Goal: Information Seeking & Learning: Learn about a topic

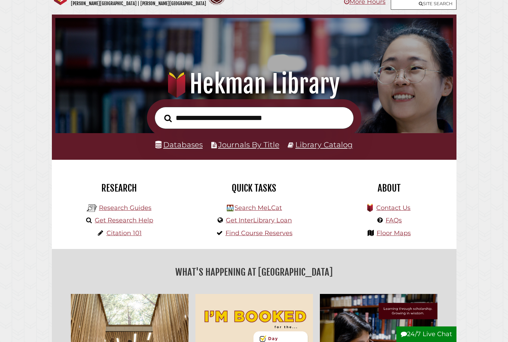
scroll to position [22, 0]
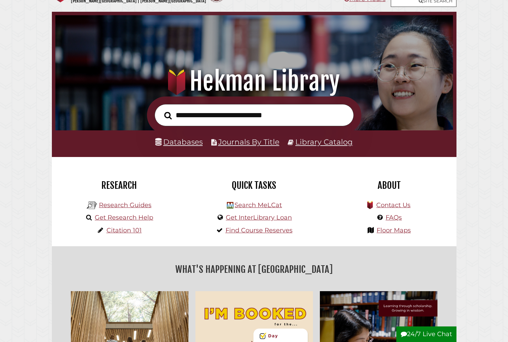
click at [190, 141] on link "Databases" at bounding box center [178, 141] width 47 height 9
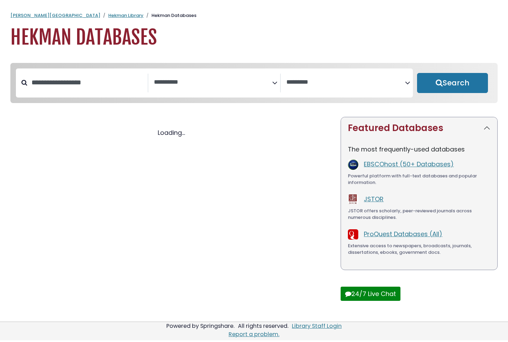
select select "Database Subject Filter"
select select "Database Vendors Filter"
select select "Database Subject Filter"
select select "Database Vendors Filter"
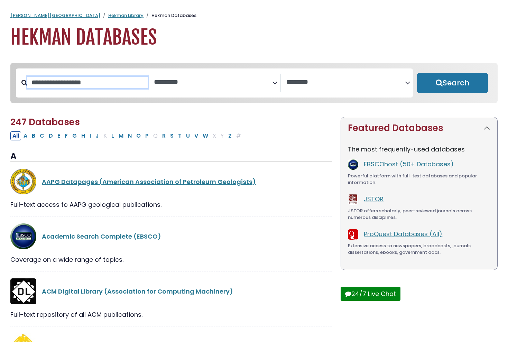
click at [102, 84] on input "Search database by title or keyword" at bounding box center [87, 82] width 120 height 11
type input "**********"
click at [452, 83] on button "Search" at bounding box center [452, 83] width 71 height 20
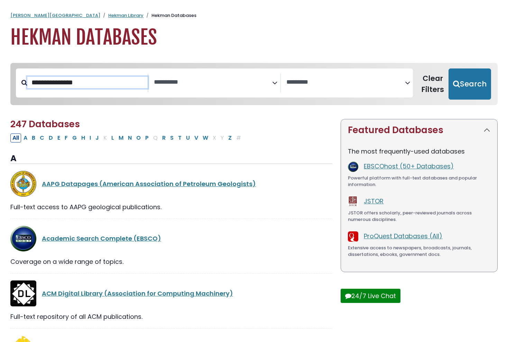
select select "Database Subject Filter"
select select "Database Vendors Filter"
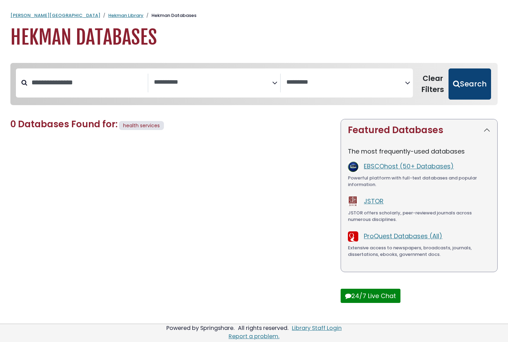
click at [466, 90] on button "Search" at bounding box center [470, 83] width 43 height 31
select select "Database Subject Filter"
select select "Database Vendors Filter"
click at [215, 85] on textarea "Search" at bounding box center [213, 82] width 118 height 7
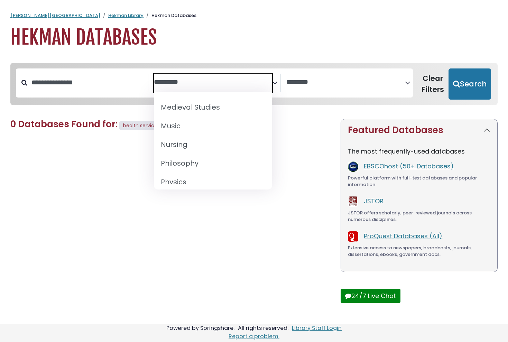
scroll to position [526, 0]
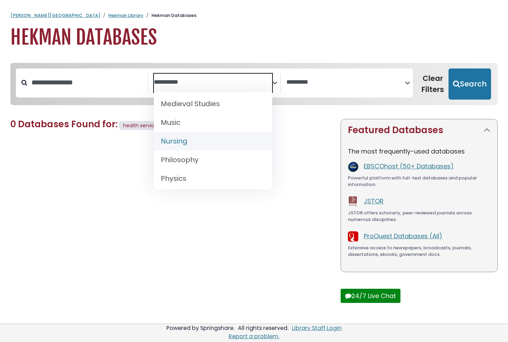
select select "*****"
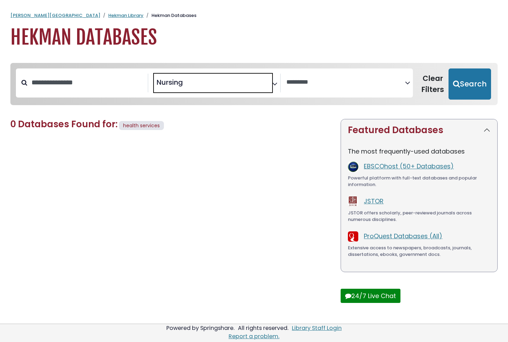
scroll to position [249, 0]
click at [339, 82] on textarea "Search" at bounding box center [345, 82] width 118 height 7
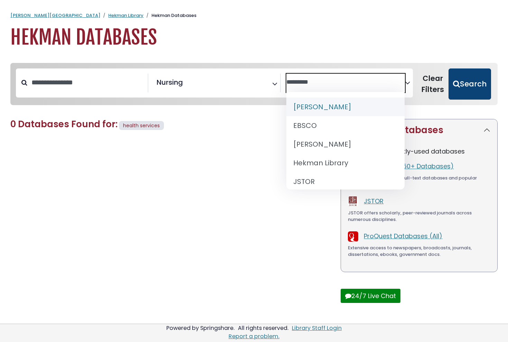
click at [475, 83] on button "Search" at bounding box center [470, 83] width 43 height 31
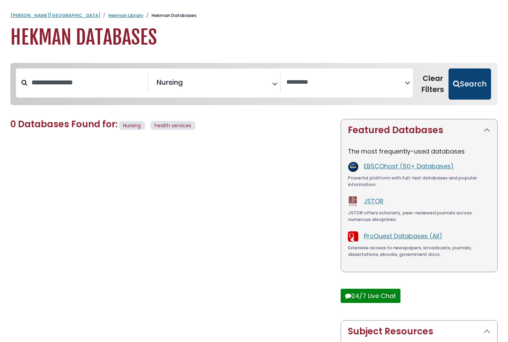
click at [474, 83] on button "Search" at bounding box center [470, 83] width 43 height 31
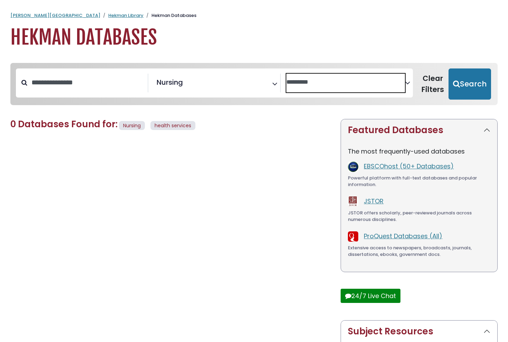
click at [390, 81] on textarea "Search" at bounding box center [345, 82] width 118 height 7
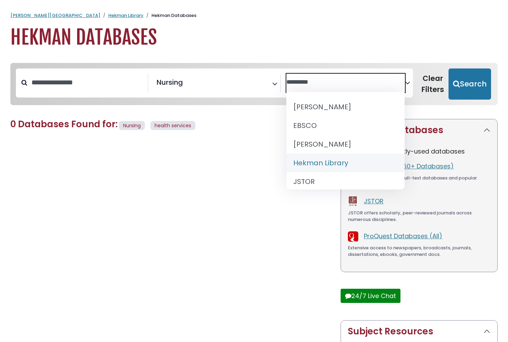
select select "******"
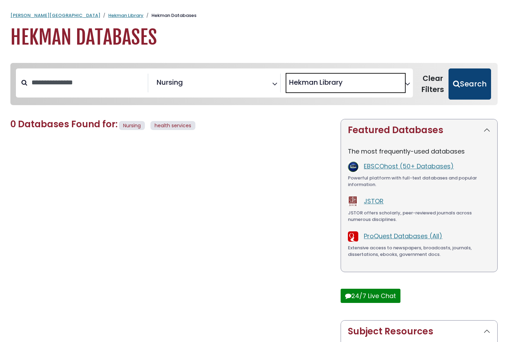
click at [467, 91] on button "Search" at bounding box center [470, 83] width 43 height 31
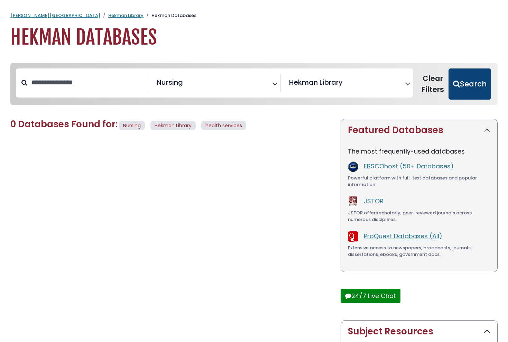
click at [472, 85] on button "Search" at bounding box center [470, 83] width 43 height 31
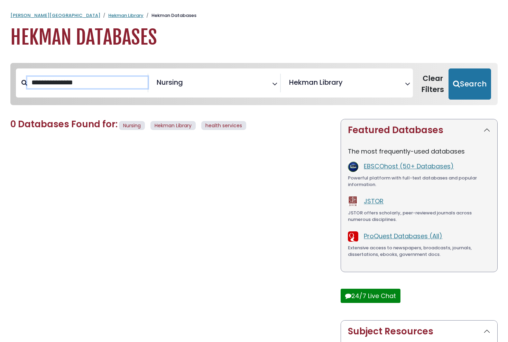
click at [107, 83] on input "**********" at bounding box center [87, 82] width 120 height 11
click at [470, 83] on button "Search" at bounding box center [470, 83] width 43 height 31
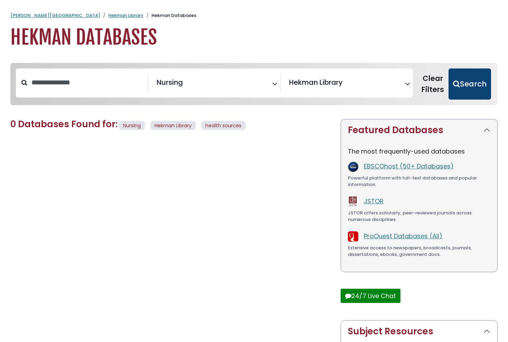
click at [461, 79] on button "Search" at bounding box center [470, 83] width 43 height 31
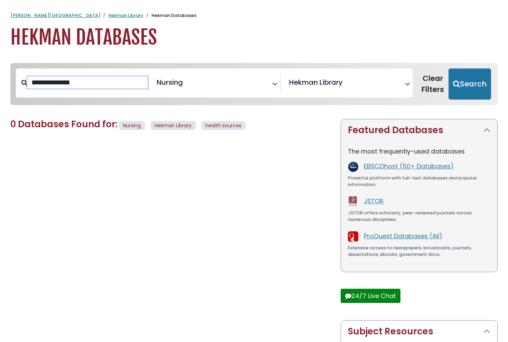
click at [91, 85] on input "**********" at bounding box center [87, 82] width 120 height 11
type input "*"
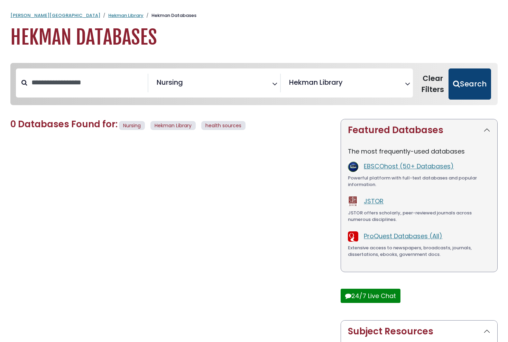
click at [473, 80] on button "Search" at bounding box center [470, 83] width 43 height 31
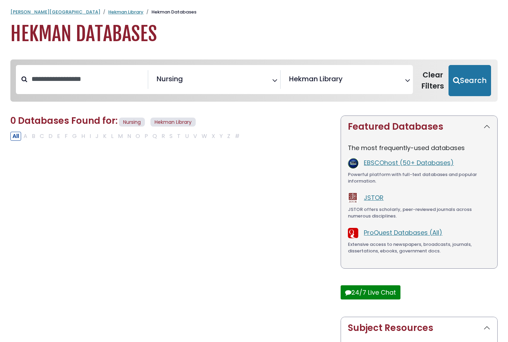
scroll to position [3, 0]
click at [17, 141] on div "0 Databases Found for: Nursing Hekman Library Edit Filters Clear Filters/Browse…" at bounding box center [171, 284] width 330 height 336
click at [19, 136] on button "All" at bounding box center [15, 136] width 11 height 9
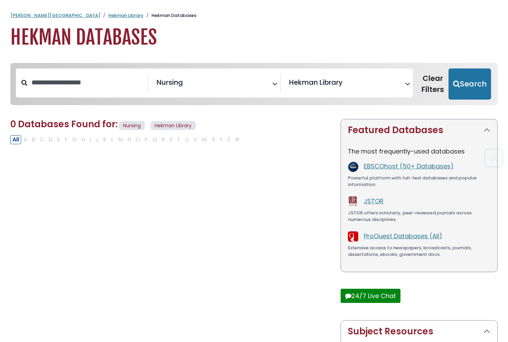
scroll to position [0, 0]
click at [467, 80] on button "Search" at bounding box center [470, 83] width 43 height 31
click at [87, 91] on div "Search filters" at bounding box center [87, 83] width 120 height 18
click at [88, 85] on input "Search database by title or keyword" at bounding box center [87, 82] width 120 height 11
click at [482, 87] on button "Search" at bounding box center [470, 83] width 43 height 31
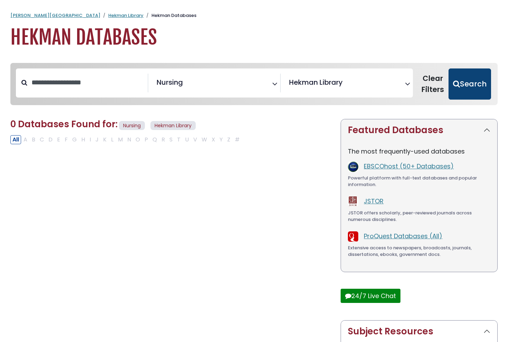
click at [471, 88] on button "Search" at bounding box center [470, 83] width 43 height 31
click at [468, 88] on button "Search" at bounding box center [470, 83] width 43 height 31
click at [466, 92] on button "Search" at bounding box center [470, 83] width 43 height 31
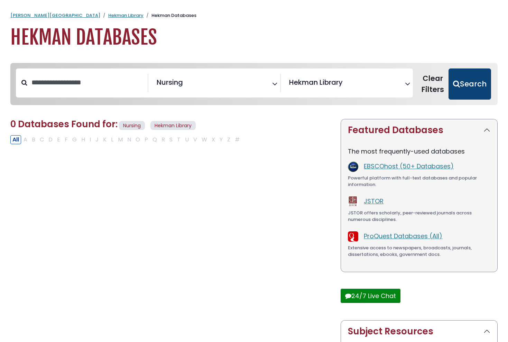
click at [466, 92] on button "Search" at bounding box center [470, 83] width 43 height 31
click at [157, 141] on div "All A B C D E F G H I J K L M N O P Q R S T U V W X Y Z #" at bounding box center [126, 139] width 232 height 9
click at [160, 140] on div "All A B C D E F G H I J K L M N O P Q R S T U V W X Y Z #" at bounding box center [126, 139] width 232 height 9
click at [162, 140] on div "All A B C D E F G H I J K L M N O P Q R S T U V W X Y Z #" at bounding box center [126, 139] width 232 height 9
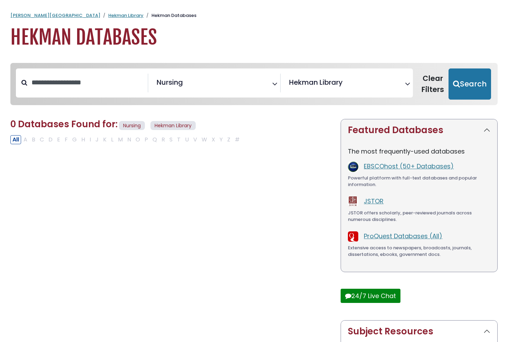
click at [162, 140] on div "All A B C D E F G H I J K L M N O P Q R S T U V W X Y Z #" at bounding box center [126, 139] width 232 height 9
click at [15, 139] on button "All" at bounding box center [15, 139] width 11 height 9
click at [24, 139] on div "All A B C D E F G H I J K L M N O P Q R S T U V W X Y Z #" at bounding box center [126, 139] width 232 height 9
click at [344, 92] on div "**********" at bounding box center [347, 83] width 132 height 19
click at [346, 85] on textarea "Search" at bounding box center [346, 84] width 5 height 7
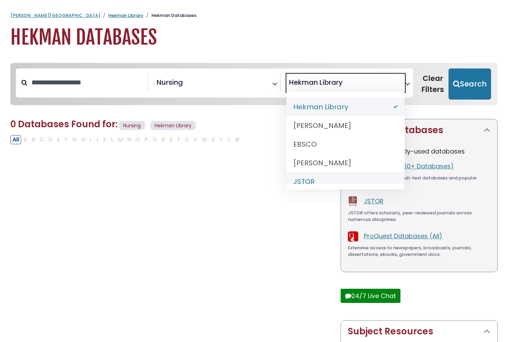
click at [108, 16] on link "Hekman Library" at bounding box center [125, 15] width 35 height 7
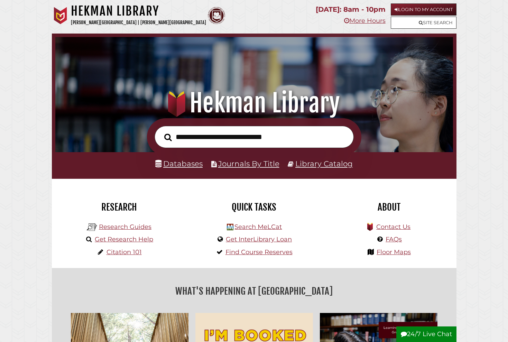
scroll to position [131, 394]
click at [184, 164] on link "Databases" at bounding box center [178, 163] width 47 height 9
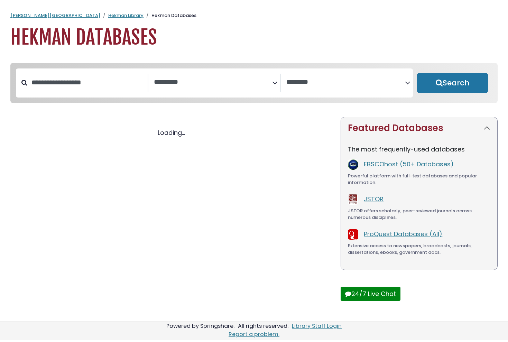
select select "Database Subject Filter"
select select "Database Vendors Filter"
select select "Database Subject Filter"
select select "Database Vendors Filter"
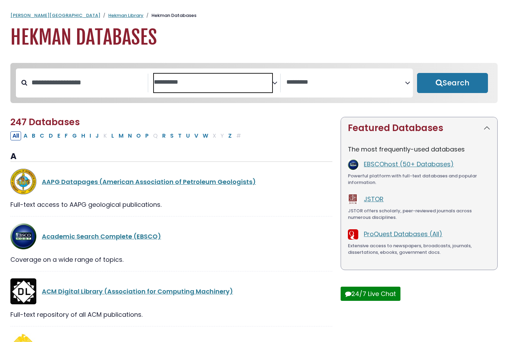
click at [211, 91] on span "Search filters" at bounding box center [213, 83] width 118 height 19
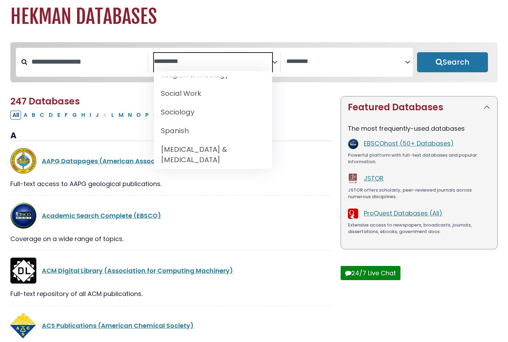
scroll to position [15, 0]
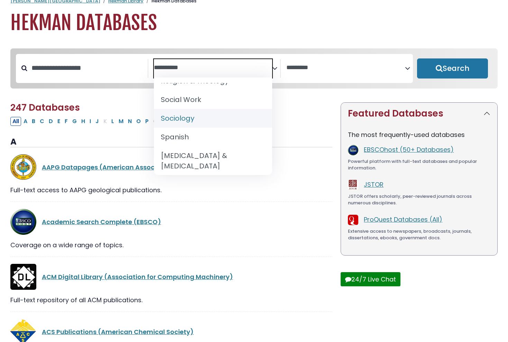
select select "*****"
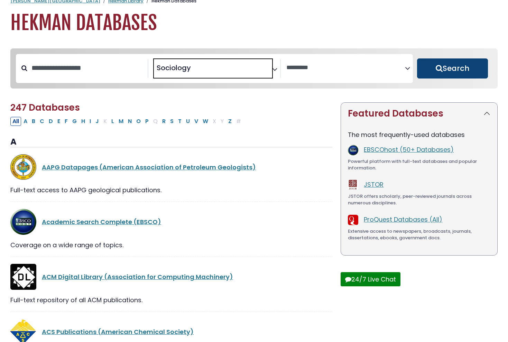
click at [445, 69] on button "Search" at bounding box center [452, 68] width 71 height 20
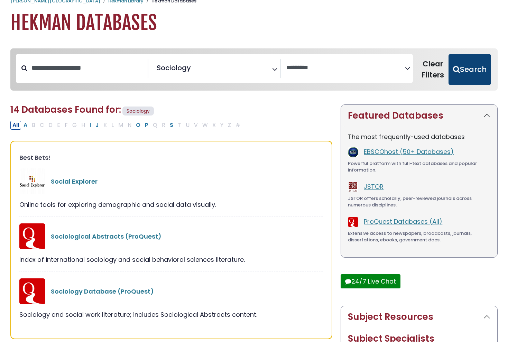
select select "Database Vendors Filter"
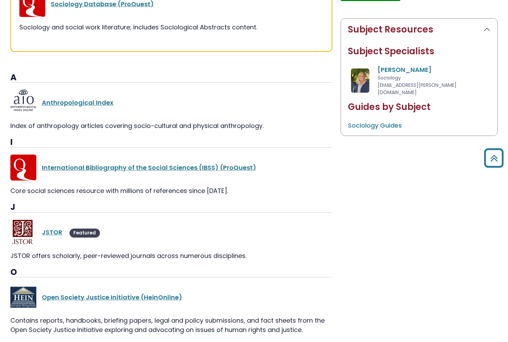
scroll to position [308, 0]
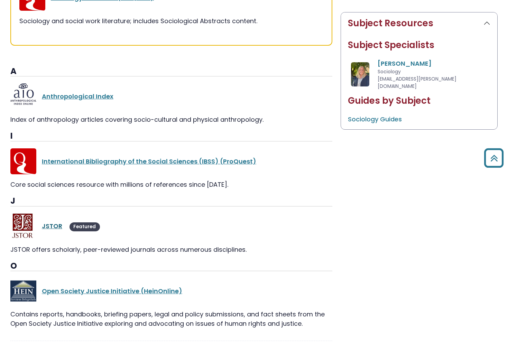
click at [54, 225] on link "JSTOR" at bounding box center [52, 226] width 20 height 9
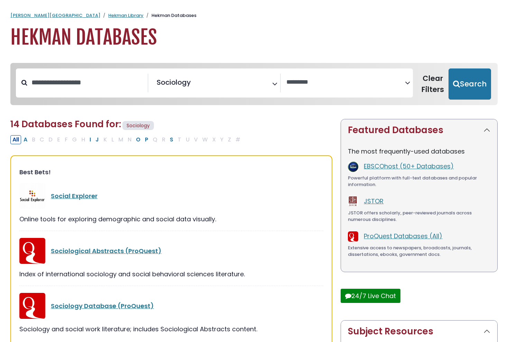
select select "Database Vendors Filter"
click at [204, 83] on span "× Sociology" at bounding box center [213, 83] width 118 height 19
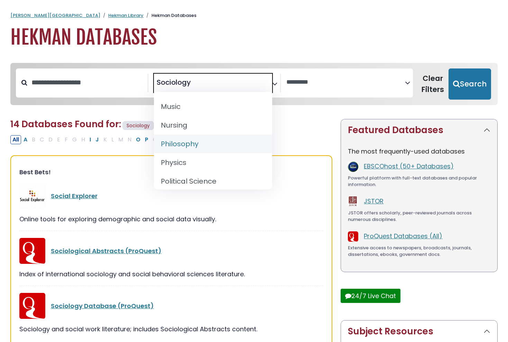
scroll to position [558, 0]
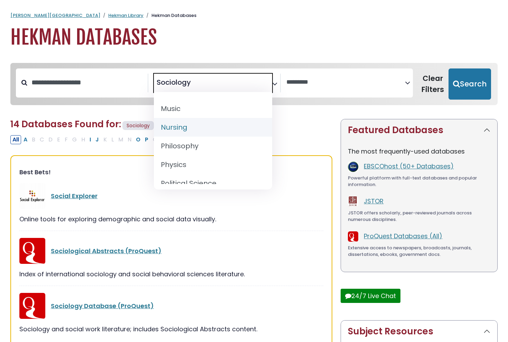
select select "*****"
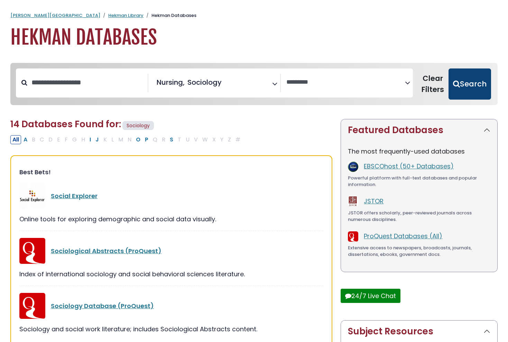
click at [469, 89] on button "Search" at bounding box center [470, 83] width 43 height 31
select select "Database Vendors Filter"
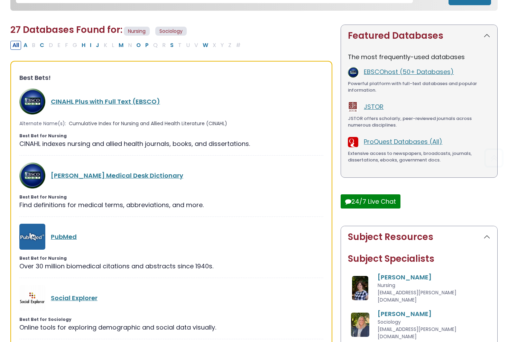
scroll to position [95, 0]
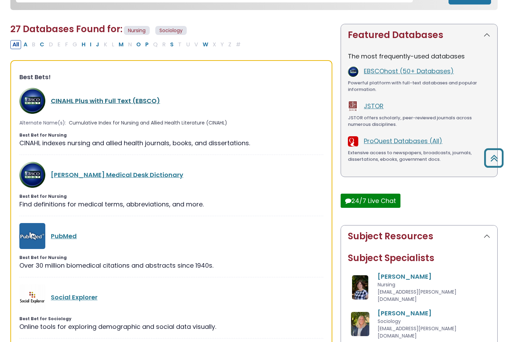
click at [140, 98] on link "CINAHL Plus with Full Text (EBSCO)" at bounding box center [105, 100] width 109 height 9
